Goal: Task Accomplishment & Management: Use online tool/utility

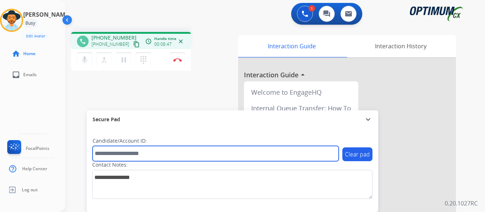
paste input "*******"
type input "*******"
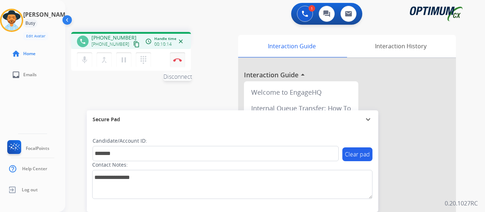
click at [178, 58] on button "Disconnect" at bounding box center [177, 59] width 15 height 15
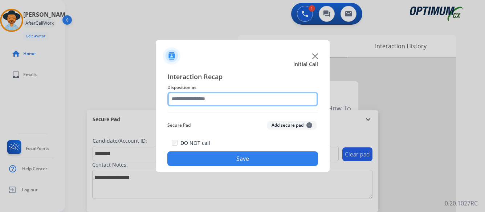
click at [221, 97] on input "text" at bounding box center [242, 99] width 151 height 15
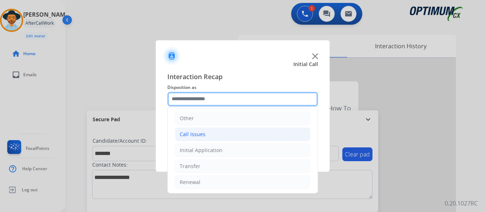
scroll to position [49, 0]
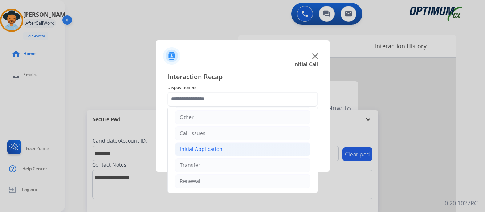
click at [203, 148] on div "Initial Application" at bounding box center [201, 149] width 43 height 7
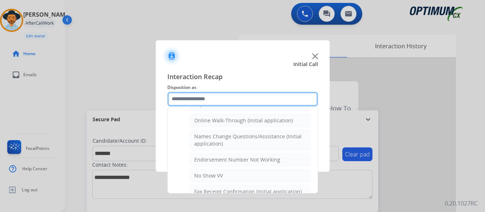
scroll to position [158, 0]
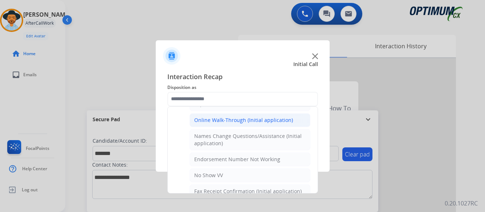
click at [224, 120] on div "Online Walk-Through (Initial application)" at bounding box center [243, 120] width 99 height 7
type input "**********"
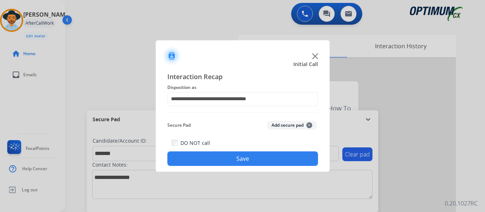
click at [246, 155] on button "Save" at bounding box center [242, 158] width 151 height 15
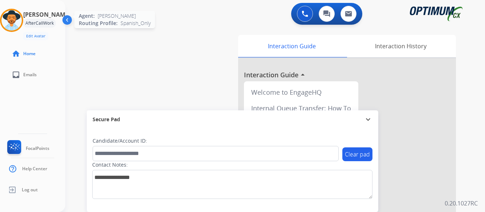
click at [22, 19] on img at bounding box center [11, 20] width 20 height 20
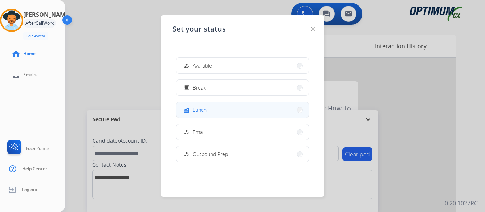
click at [229, 114] on button "fastfood Lunch" at bounding box center [242, 110] width 132 height 16
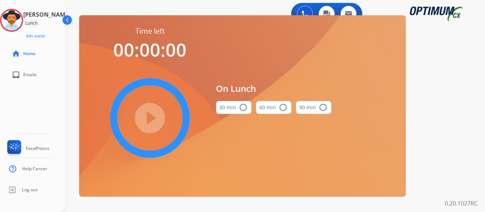
click at [243, 106] on mat-icon "radio_button_unchecked" at bounding box center [243, 107] width 9 height 9
click at [150, 117] on mat-icon "play_circle_filled" at bounding box center [150, 118] width 9 height 9
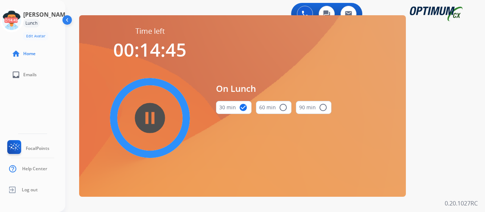
click at [290, 154] on div "On Lunch 30 min check_circle 60 min radio_button_unchecked 90 min radio_button_…" at bounding box center [273, 101] width 115 height 150
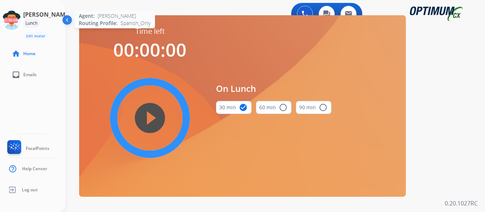
click at [19, 24] on icon at bounding box center [12, 21] width 24 height 24
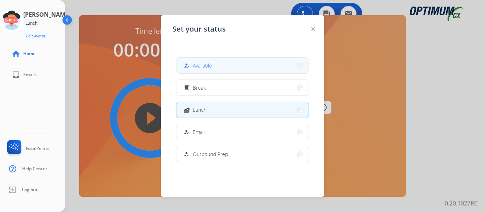
click at [266, 66] on button "how_to_reg Available" at bounding box center [242, 66] width 132 height 16
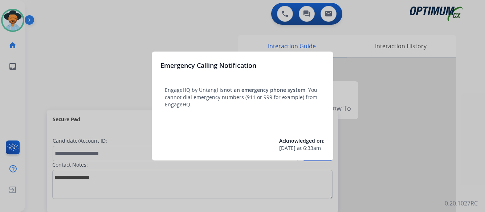
click at [423, 115] on div at bounding box center [242, 106] width 485 height 212
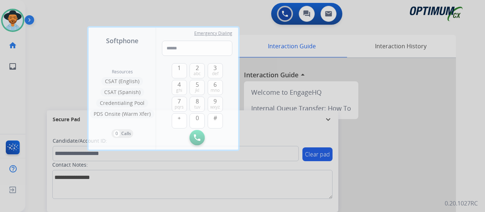
click at [379, 129] on div at bounding box center [242, 106] width 485 height 212
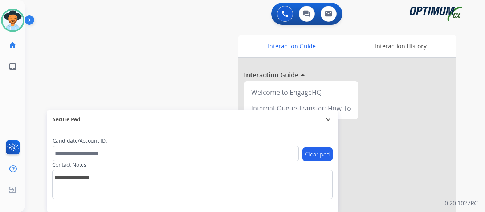
click at [29, 19] on img at bounding box center [31, 22] width 12 height 14
